Goal: Task Accomplishment & Management: Manage account settings

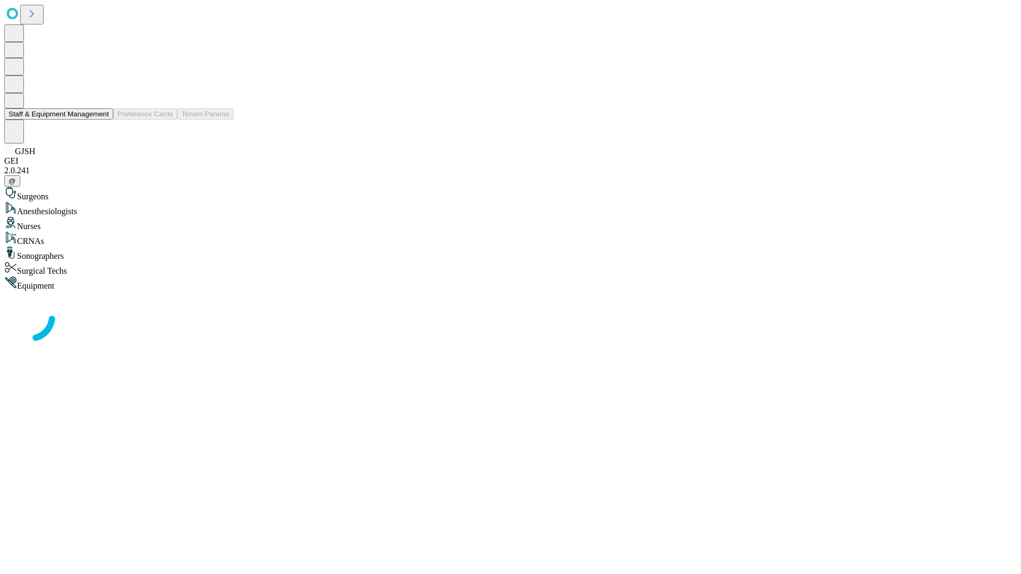
click at [102, 120] on button "Staff & Equipment Management" at bounding box center [58, 113] width 109 height 11
